Goal: Information Seeking & Learning: Learn about a topic

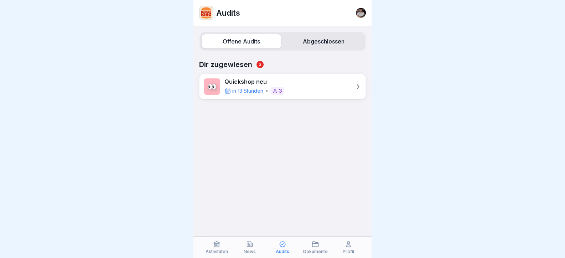
click at [325, 84] on div "👀 Quickshop neu in 13 Stunden 3" at bounding box center [282, 87] width 167 height 26
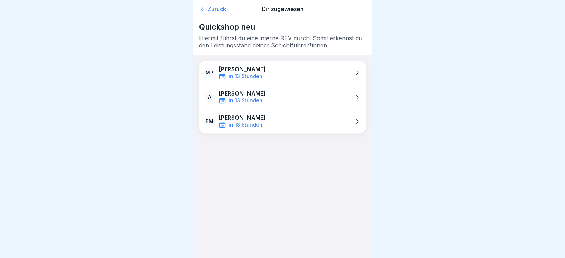
click at [198, 5] on div "Zurück Dir zugewiesen Quickshop neu Hiermit führst du eine interne REV durch. S…" at bounding box center [282, 27] width 178 height 55
click at [200, 6] on icon at bounding box center [202, 9] width 7 height 7
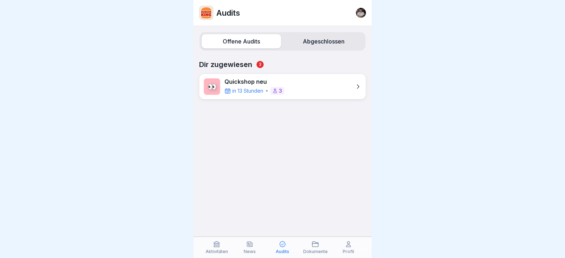
click at [250, 46] on label "Offene Audits" at bounding box center [240, 41] width 79 height 14
click at [295, 40] on label "Abgeschlossen" at bounding box center [323, 41] width 79 height 14
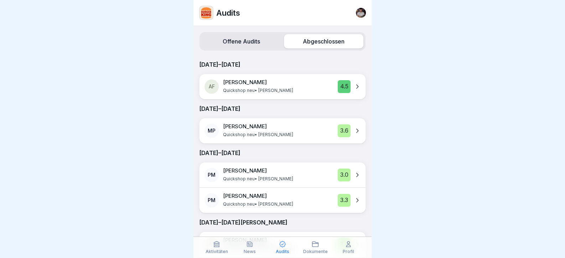
click at [229, 40] on label "Offene Audits" at bounding box center [240, 41] width 79 height 14
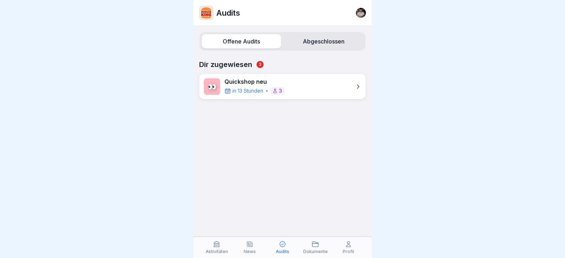
click at [200, 9] on div at bounding box center [206, 13] width 14 height 14
click at [358, 11] on div at bounding box center [361, 13] width 10 height 10
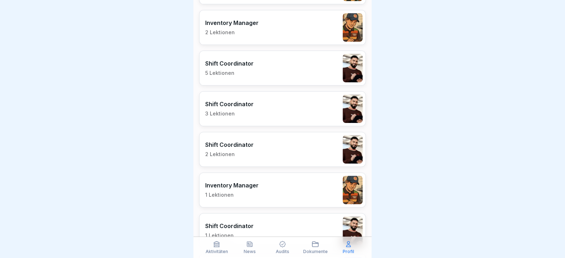
scroll to position [392, 0]
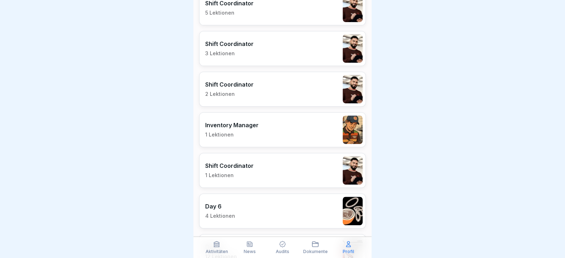
click at [233, 112] on div "Inventory Manager 1 Lektionen" at bounding box center [282, 129] width 167 height 35
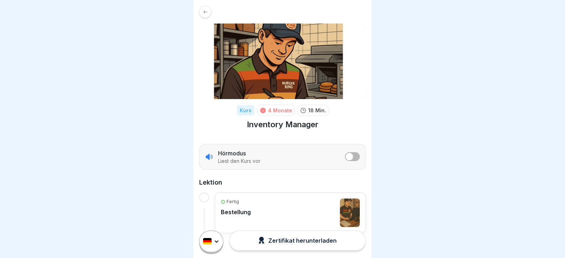
scroll to position [13, 0]
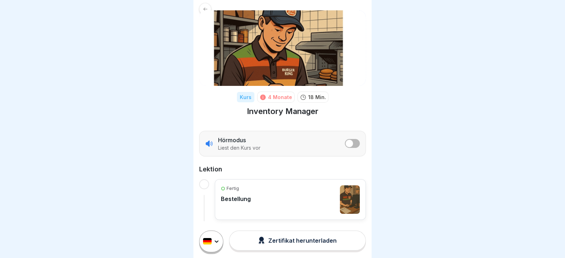
click at [346, 144] on span "listener mode" at bounding box center [348, 143] width 7 height 7
click at [345, 143] on button "listener mode" at bounding box center [352, 143] width 15 height 9
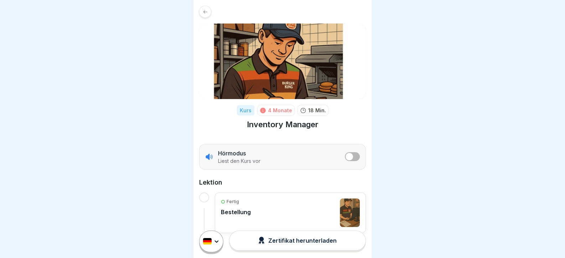
scroll to position [0, 0]
click at [203, 9] on icon at bounding box center [205, 11] width 5 height 5
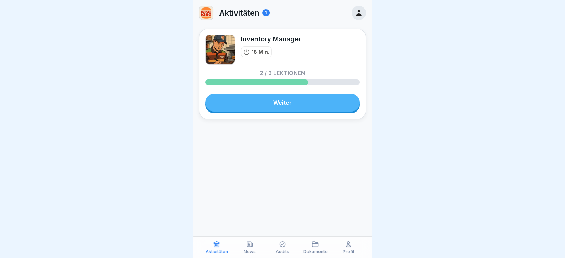
click at [281, 100] on link "Weiter" at bounding box center [282, 103] width 154 height 18
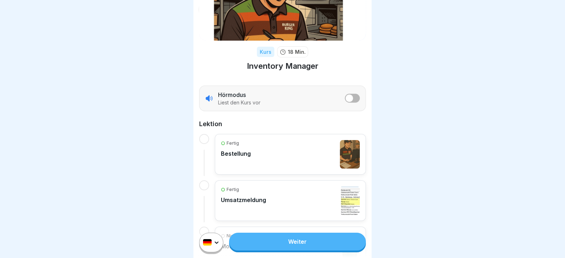
scroll to position [104, 0]
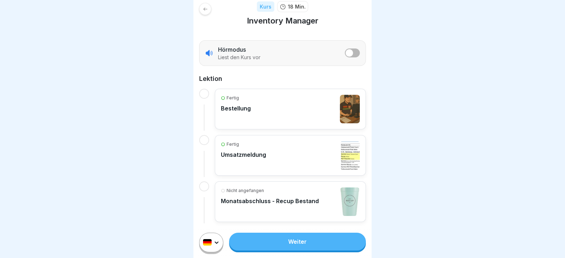
click at [302, 199] on p "Monatsabschluss - Recup Bestand" at bounding box center [270, 200] width 98 height 7
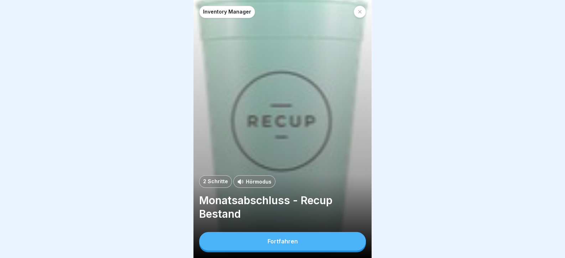
click at [285, 244] on div "Fortfahren" at bounding box center [282, 241] width 30 height 6
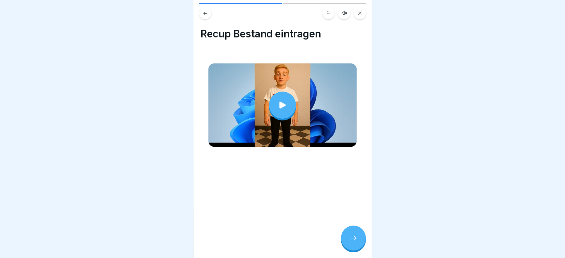
click at [278, 99] on div at bounding box center [282, 104] width 27 height 27
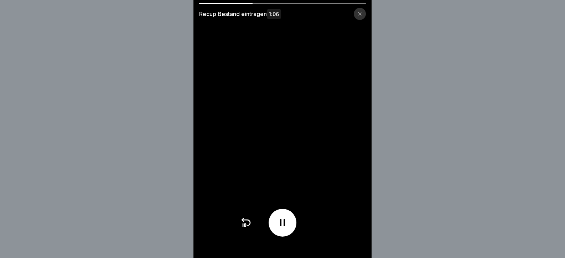
click at [283, 226] on icon at bounding box center [282, 222] width 5 height 7
